Goal: Task Accomplishment & Management: Use online tool/utility

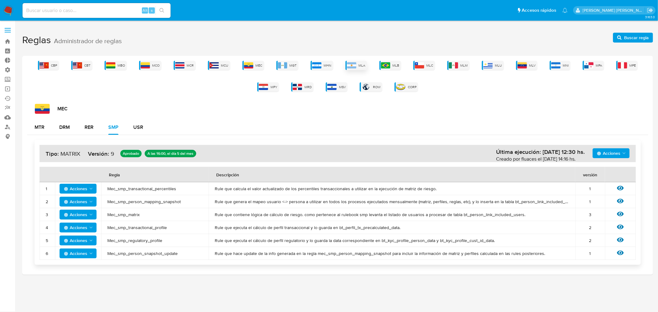
click at [350, 64] on img at bounding box center [351, 65] width 9 height 6
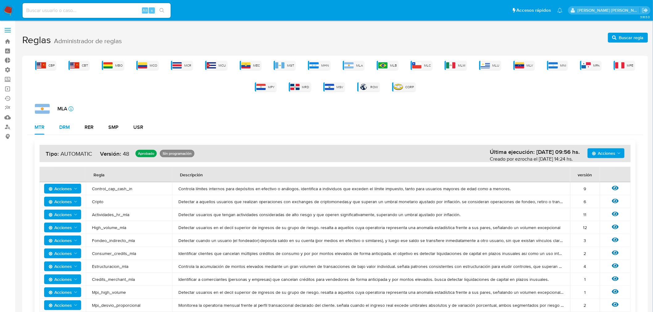
click at [69, 126] on div "DRM" at bounding box center [64, 127] width 10 height 5
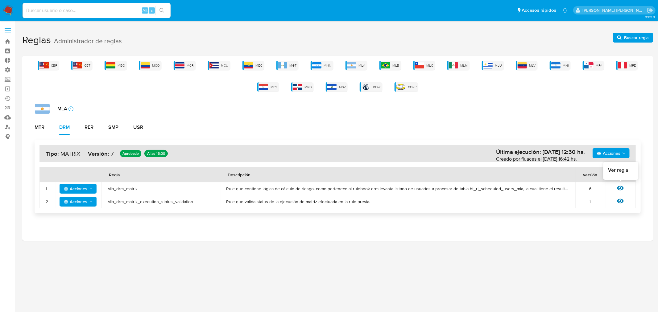
click at [622, 188] on icon at bounding box center [620, 188] width 7 height 7
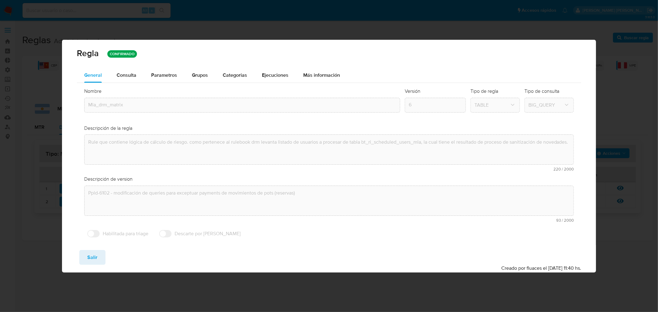
drag, startPoint x: 124, startPoint y: 75, endPoint x: 309, endPoint y: 57, distance: 185.7
click at [124, 75] on div "Consulta" at bounding box center [127, 75] width 20 height 5
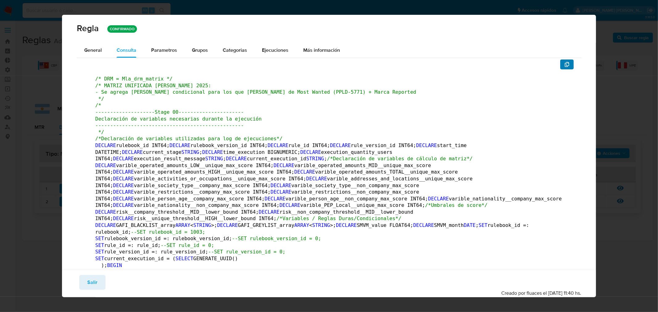
click at [565, 64] on button "button" at bounding box center [568, 65] width 14 height 10
click at [97, 276] on button "Salir" at bounding box center [92, 282] width 26 height 15
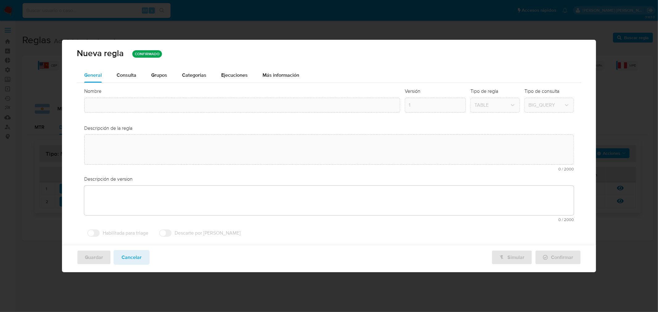
type input "Mla_drm_matrix"
type textarea "Rule que contiene lógica de cálculo de riesgo. como pertenece al rulebook drm l…"
type textarea "Ppld-6102 - modificación de queries para exceptuar payments de movimientos de p…"
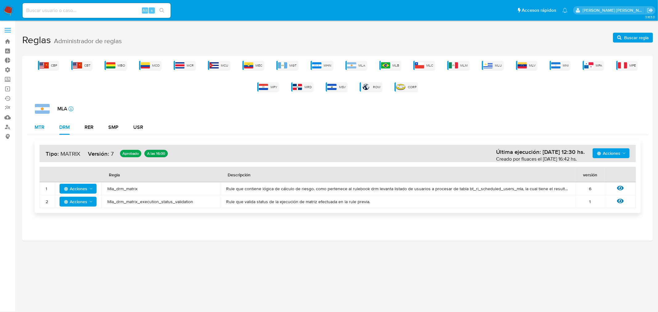
click at [42, 127] on div "MTR" at bounding box center [40, 127] width 10 height 5
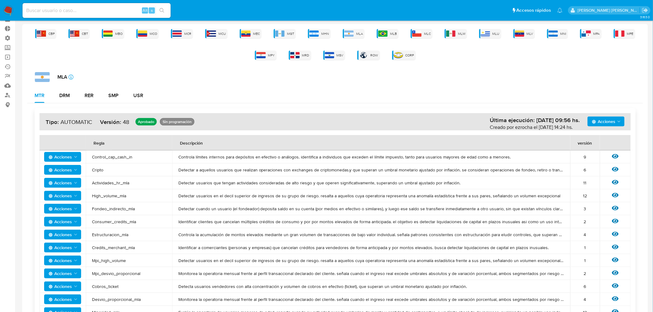
scroll to position [69, 0]
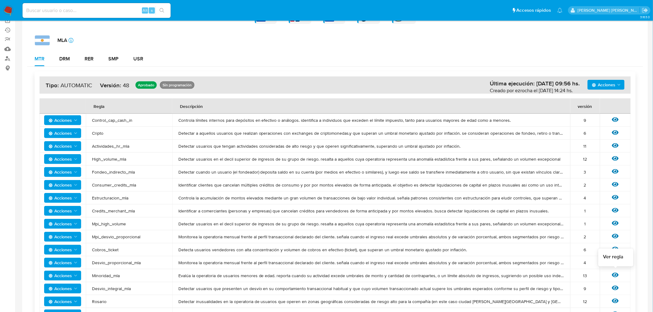
click at [616, 273] on icon at bounding box center [615, 275] width 7 height 7
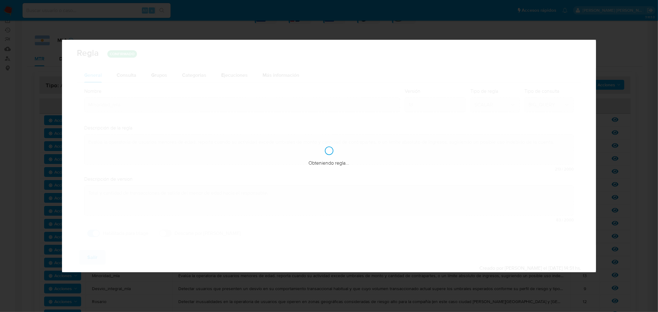
checkbox input "true"
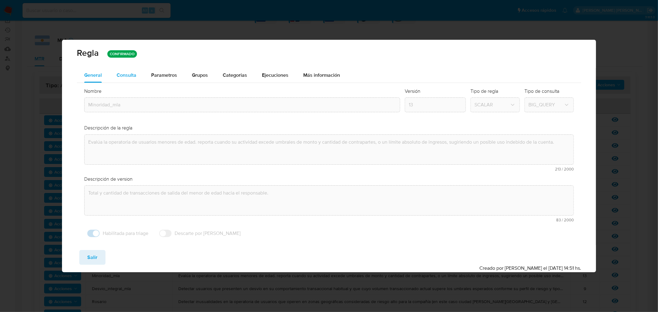
click at [126, 79] on div "Consulta" at bounding box center [127, 75] width 20 height 15
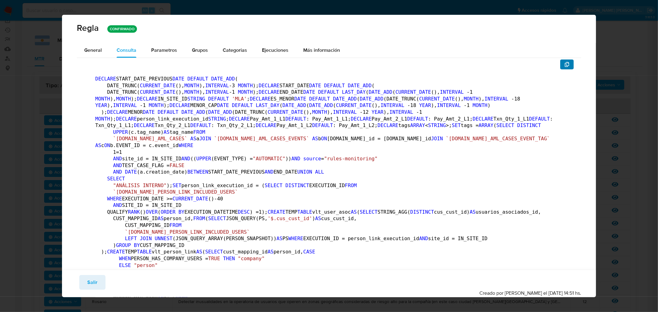
click at [565, 65] on icon "button" at bounding box center [567, 64] width 4 height 5
click at [91, 280] on span "Salir" at bounding box center [92, 283] width 10 height 14
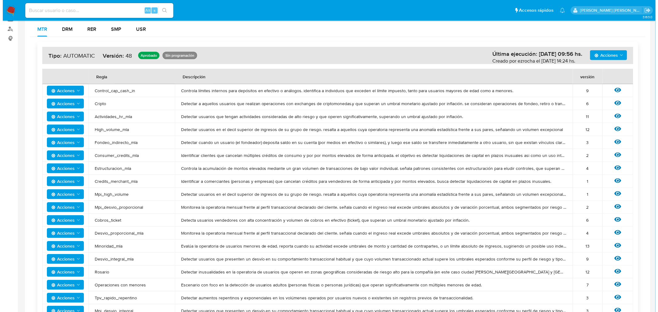
scroll to position [137, 0]
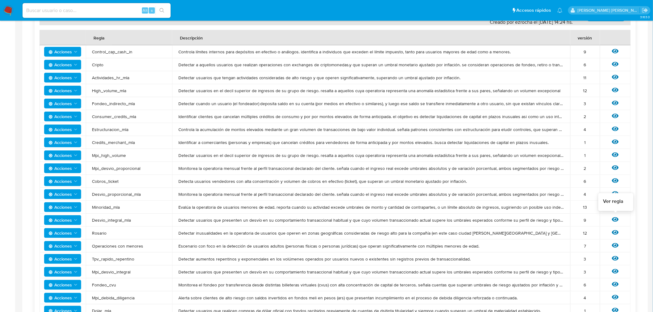
click at [616, 220] on icon at bounding box center [615, 220] width 7 height 5
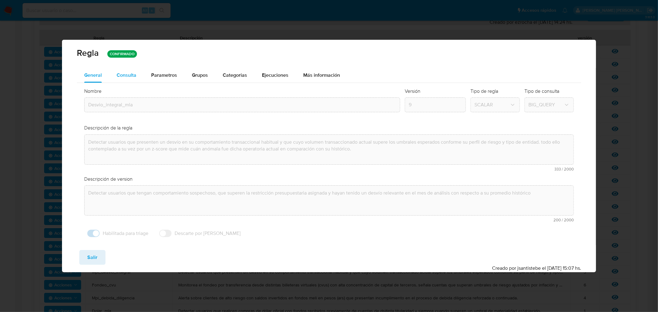
click at [124, 75] on div "Consulta" at bounding box center [127, 75] width 20 height 5
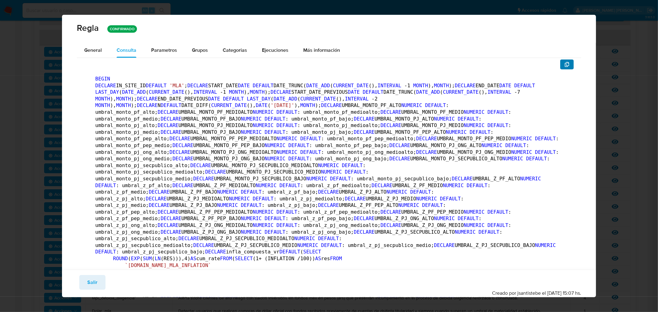
click at [561, 63] on button "button" at bounding box center [568, 65] width 14 height 10
